Goal: Task Accomplishment & Management: Complete application form

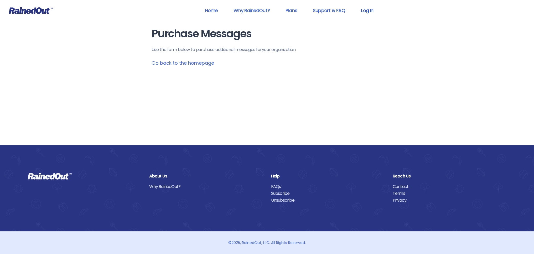
click at [371, 11] on link "Log In" at bounding box center [367, 10] width 26 height 12
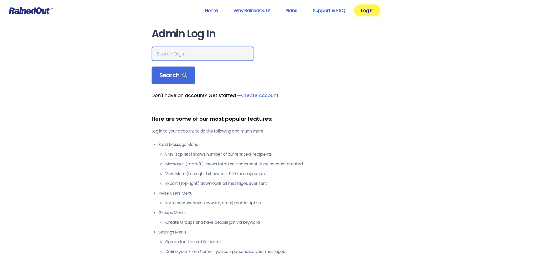
click at [191, 56] on input "text" at bounding box center [203, 54] width 102 height 15
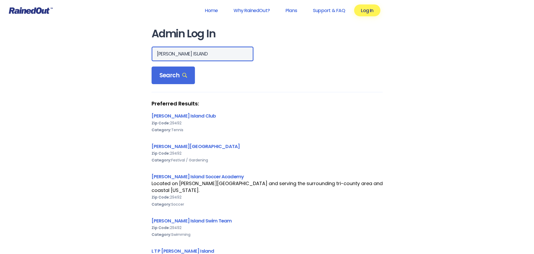
click at [157, 55] on input "[PERSON_NAME] ISLAND" at bounding box center [203, 54] width 102 height 15
type input "ltp [PERSON_NAME] ISLAND"
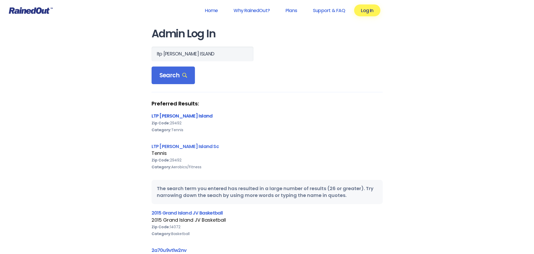
click at [174, 115] on link "LTP [PERSON_NAME] Island" at bounding box center [182, 115] width 61 height 7
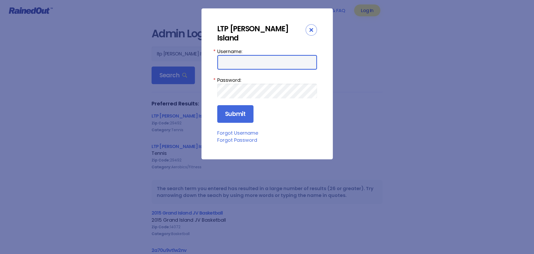
click at [238, 55] on input "Username:" at bounding box center [267, 62] width 100 height 15
type input "tennis"
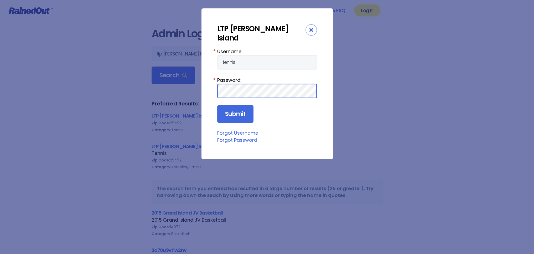
click at [217, 105] on input "Submit" at bounding box center [235, 114] width 36 height 18
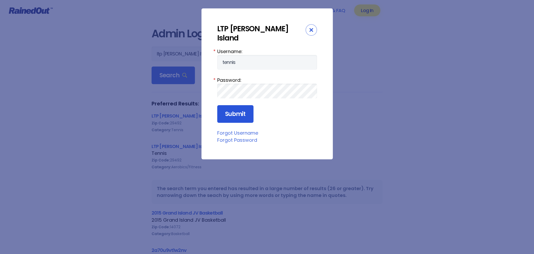
click at [240, 105] on input "Submit" at bounding box center [235, 114] width 36 height 18
